Goal: Transaction & Acquisition: Purchase product/service

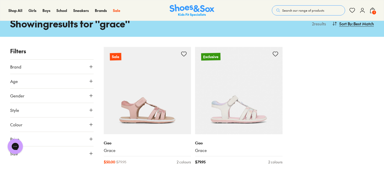
scroll to position [28, 0]
click at [293, 10] on span "Search our range of products" at bounding box center [303, 10] width 42 height 5
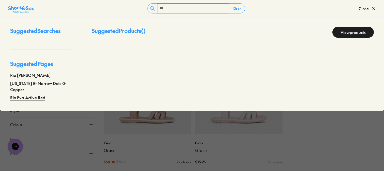
type input "***"
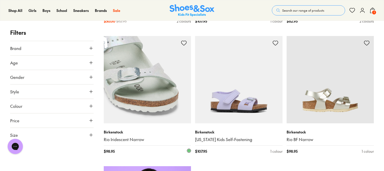
click at [160, 91] on img at bounding box center [148, 80] width 88 height 88
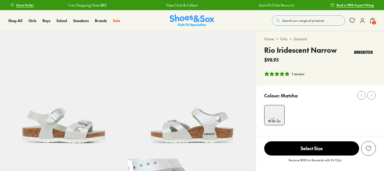
select select "*"
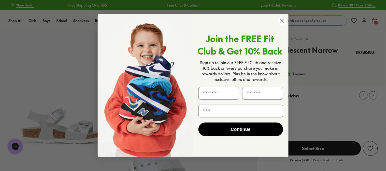
click at [283, 21] on icon "Close dialog" at bounding box center [282, 21] width 4 height 4
